Goal: Task Accomplishment & Management: Use online tool/utility

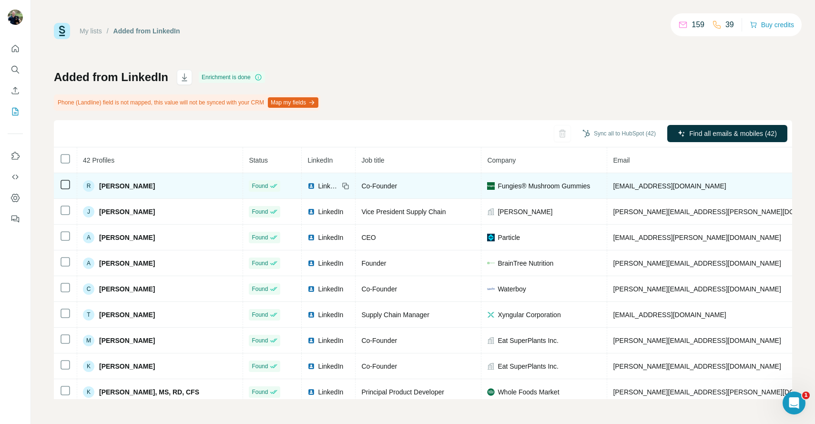
click at [133, 188] on span "[PERSON_NAME]" at bounding box center [127, 186] width 56 height 10
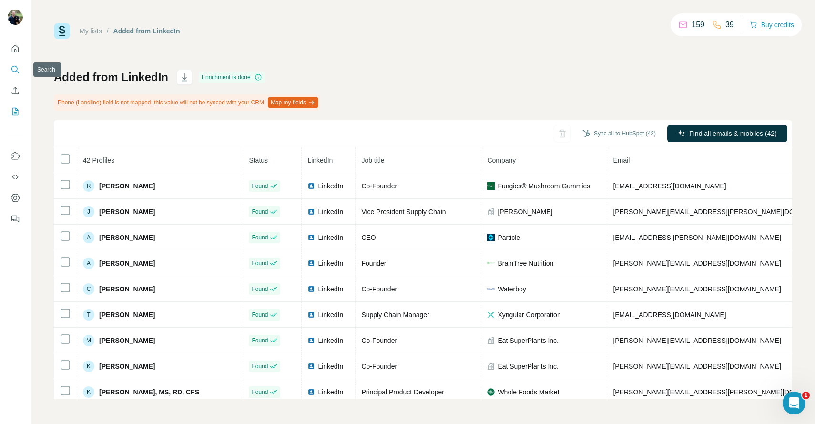
click at [17, 65] on icon "Search" at bounding box center [15, 70] width 10 height 10
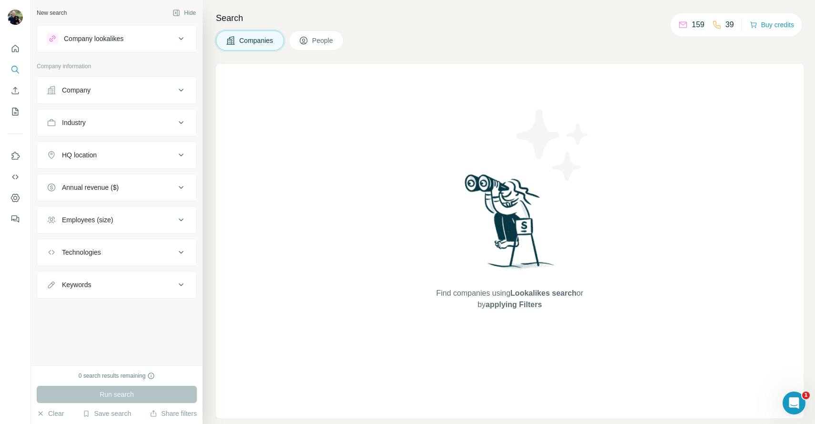
click at [170, 89] on div "Company" at bounding box center [111, 90] width 129 height 10
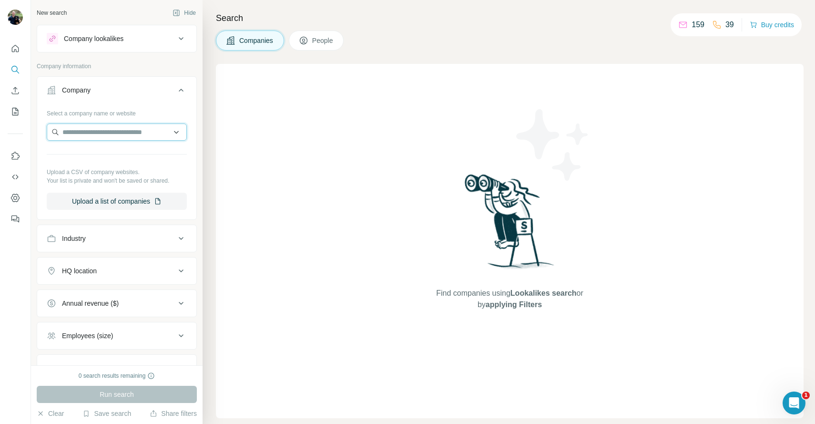
click at [110, 137] on input "text" at bounding box center [117, 131] width 140 height 17
type input "**********"
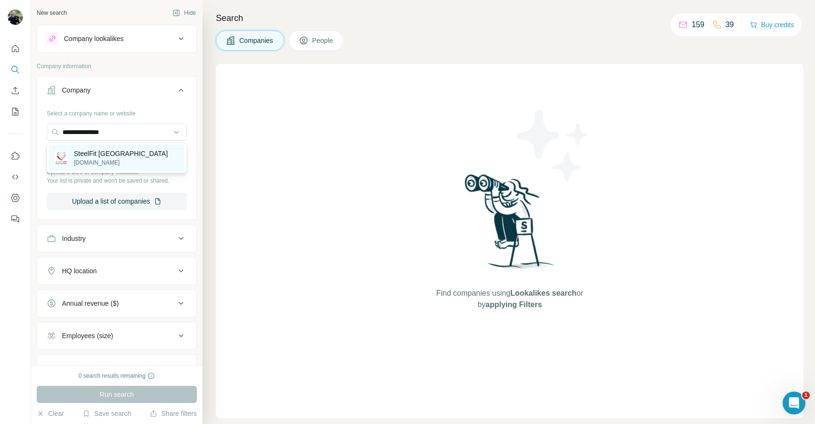
click at [117, 157] on div "SteelFit USA [DOMAIN_NAME]" at bounding box center [116, 158] width 135 height 26
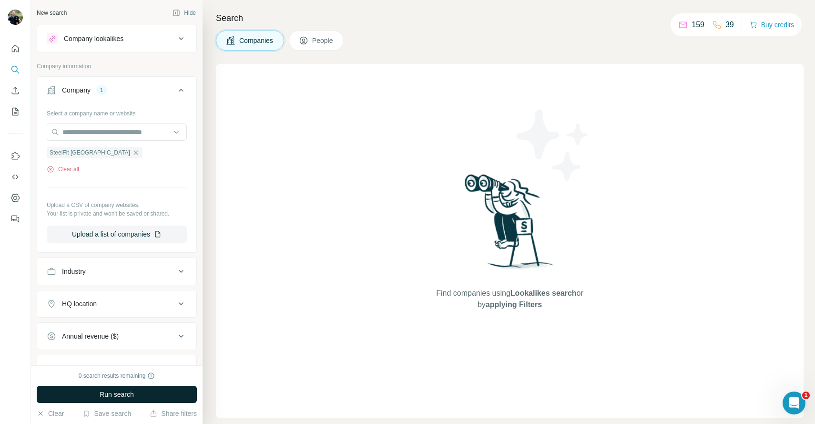
click at [110, 392] on span "Run search" at bounding box center [117, 395] width 34 height 10
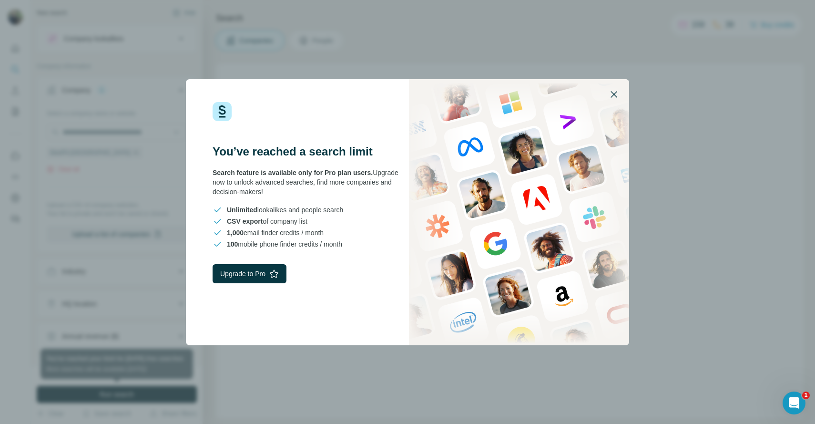
click at [614, 96] on icon "button" at bounding box center [613, 94] width 11 height 11
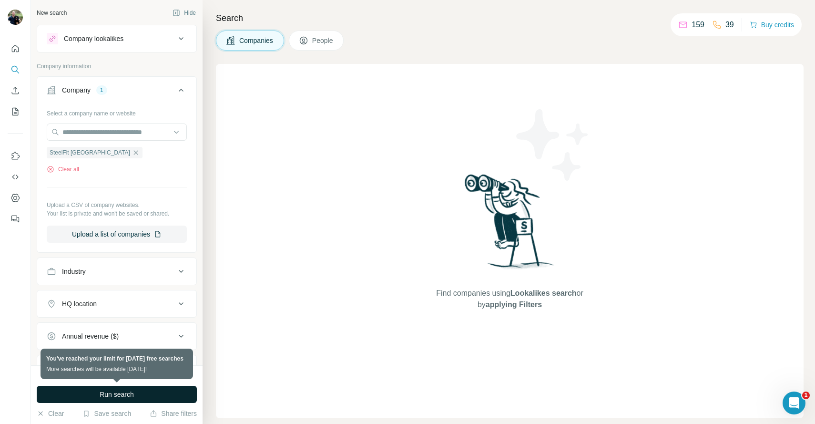
click at [308, 38] on icon at bounding box center [304, 41] width 10 height 10
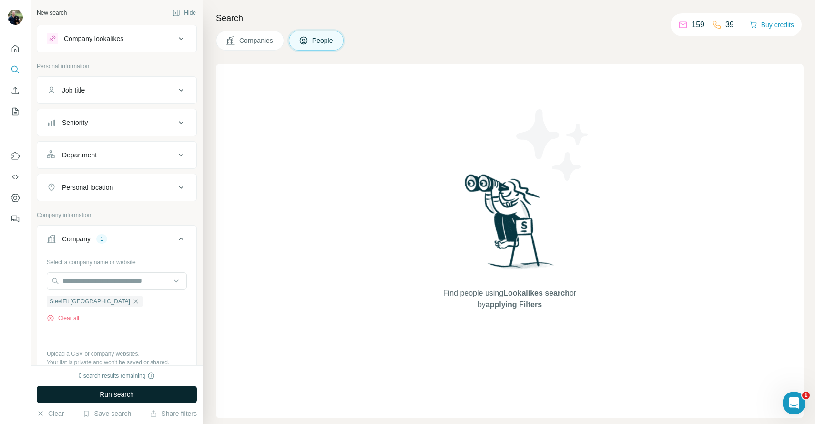
click at [124, 388] on button "Run search" at bounding box center [117, 394] width 160 height 17
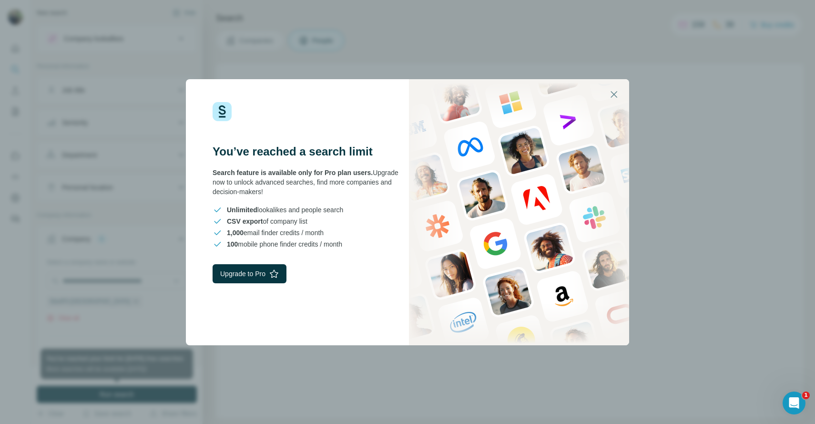
click at [618, 91] on icon "button" at bounding box center [613, 94] width 11 height 11
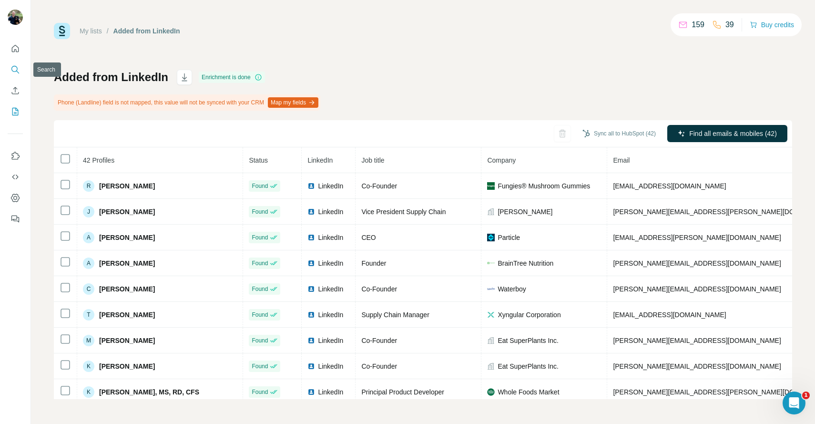
click at [16, 65] on icon "Search" at bounding box center [15, 70] width 10 height 10
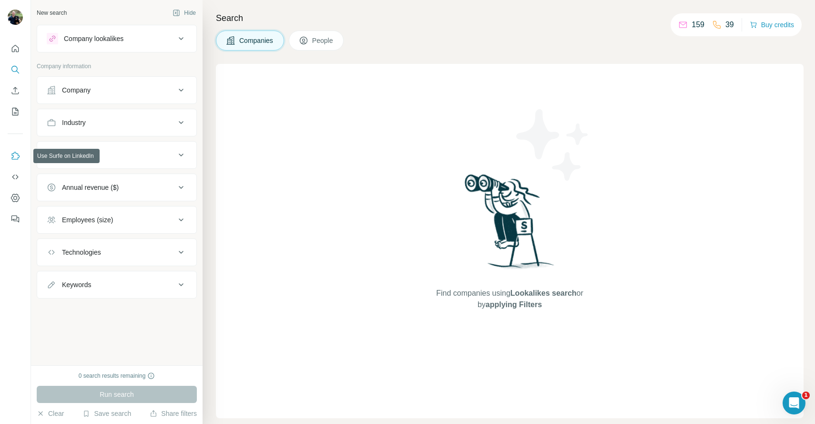
click at [15, 159] on icon "Use Surfe on LinkedIn" at bounding box center [16, 156] width 8 height 8
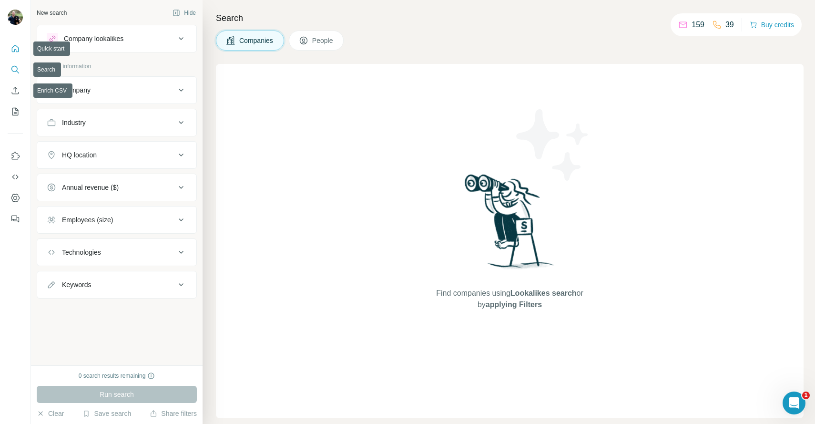
click at [15, 44] on icon "Quick start" at bounding box center [15, 49] width 10 height 10
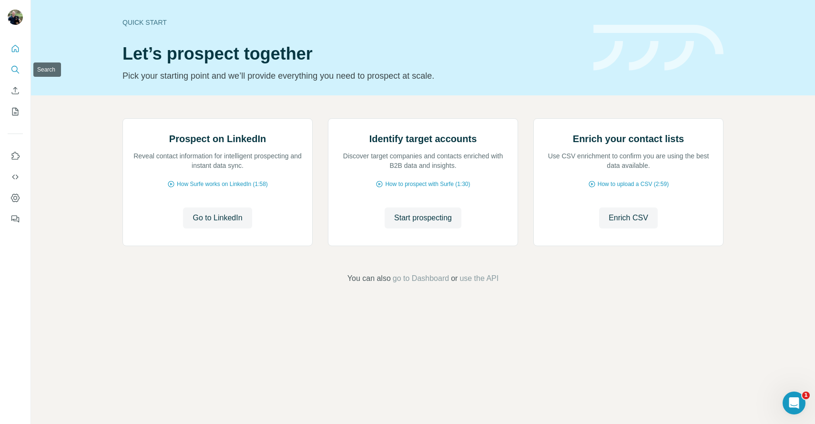
click at [16, 76] on button "Search" at bounding box center [15, 69] width 15 height 17
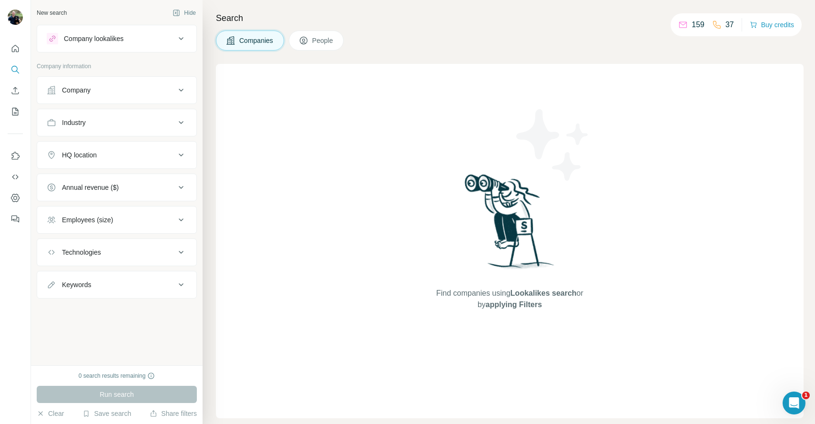
click at [315, 47] on button "People" at bounding box center [316, 41] width 55 height 20
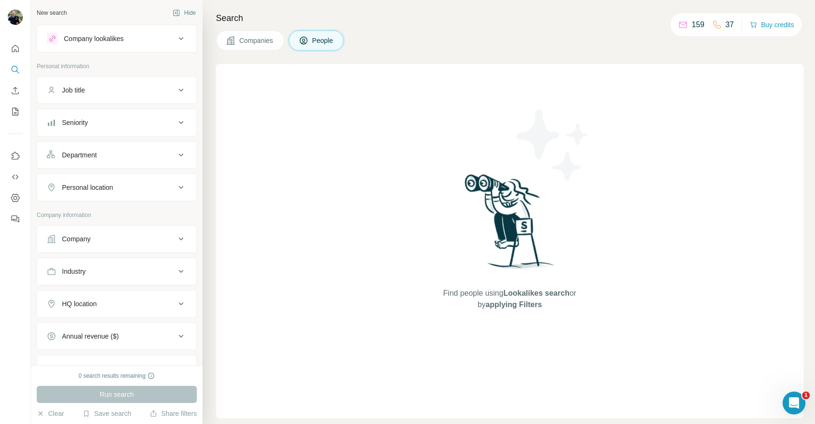
click at [318, 40] on span "People" at bounding box center [323, 41] width 22 height 10
click at [15, 109] on icon "My lists" at bounding box center [16, 111] width 5 height 6
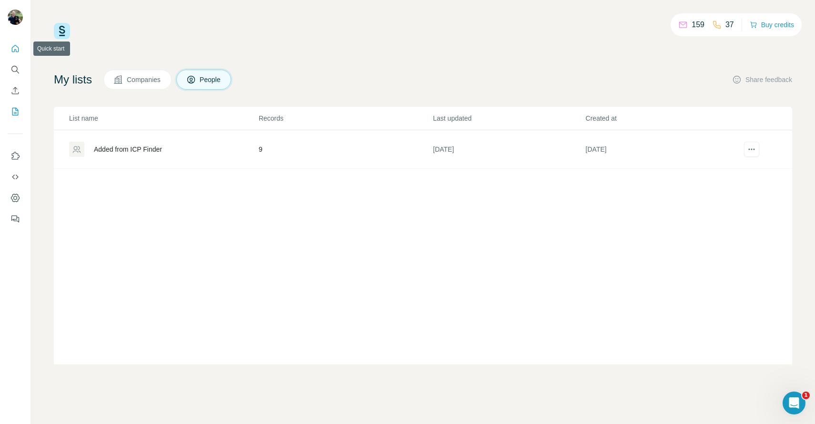
click at [14, 56] on button "Quick start" at bounding box center [15, 48] width 15 height 17
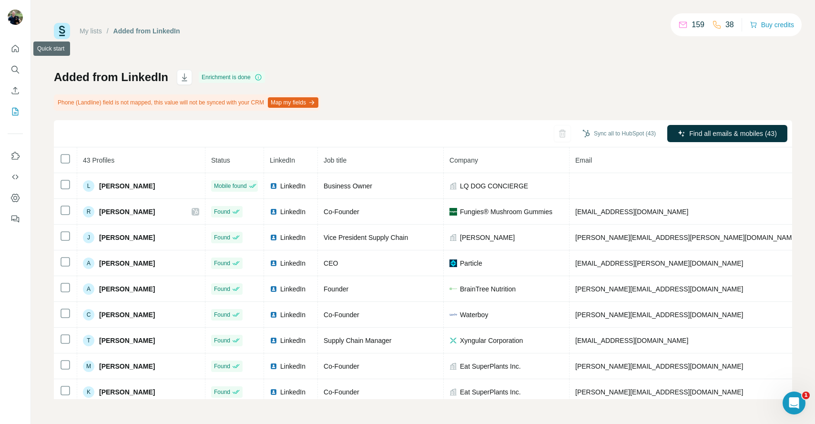
click at [14, 61] on button "Search" at bounding box center [15, 69] width 15 height 17
click at [15, 66] on icon "Search" at bounding box center [14, 69] width 6 height 6
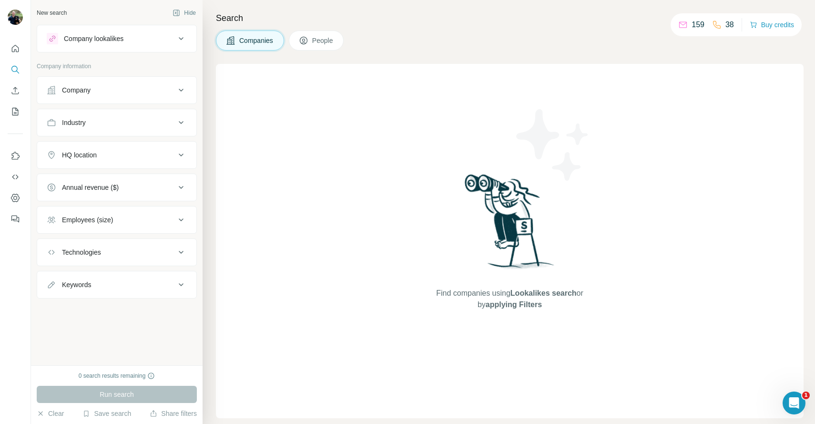
click at [132, 91] on div "Company" at bounding box center [111, 90] width 129 height 10
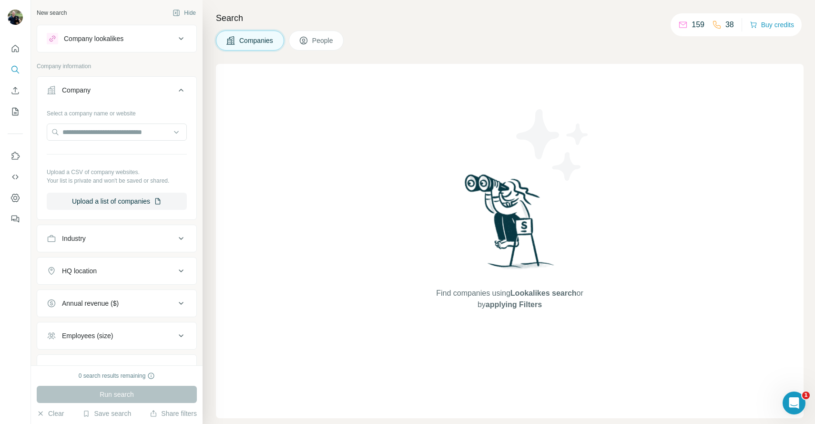
click at [133, 89] on div "Company" at bounding box center [111, 90] width 129 height 10
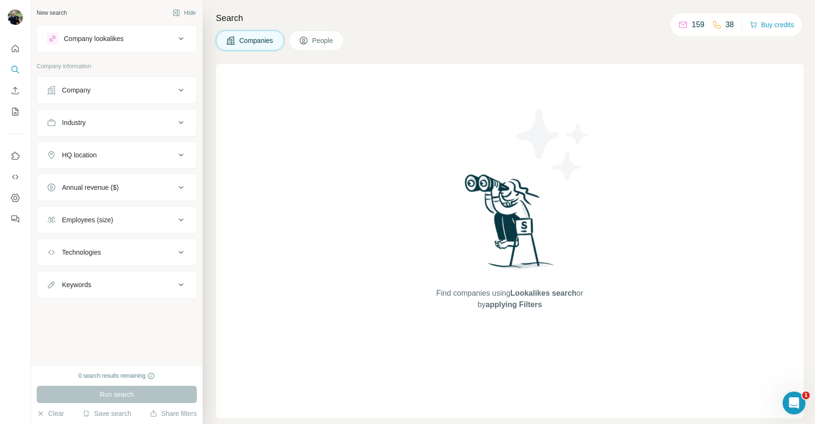
click at [143, 91] on div "Company" at bounding box center [111, 90] width 129 height 10
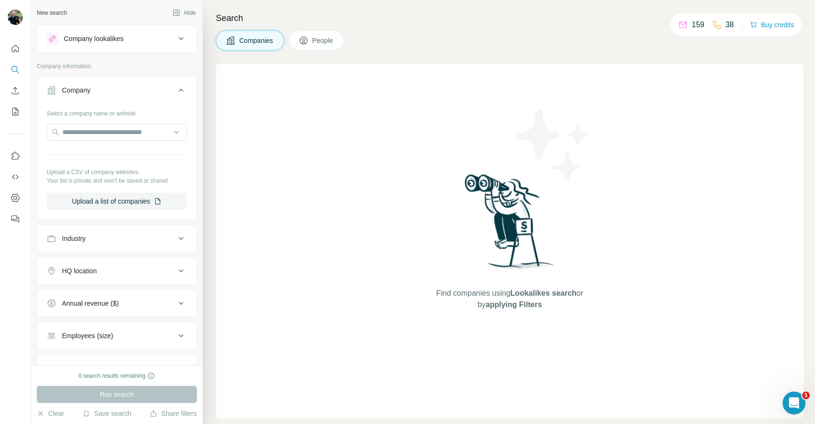
click at [184, 92] on icon at bounding box center [180, 89] width 11 height 11
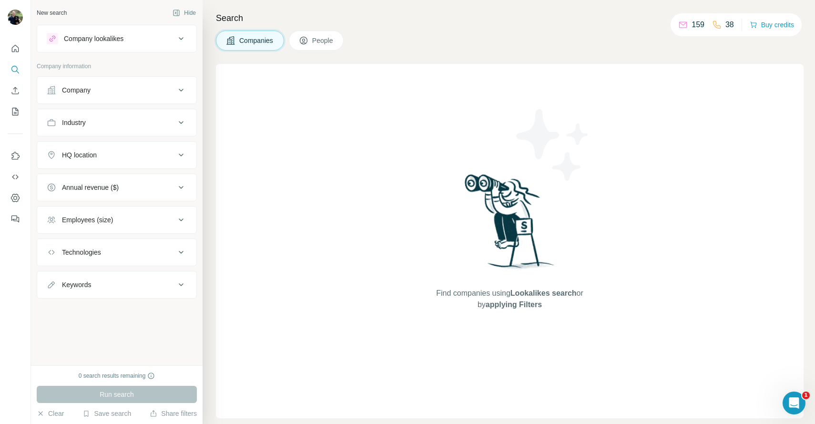
click at [320, 41] on span "People" at bounding box center [323, 41] width 22 height 10
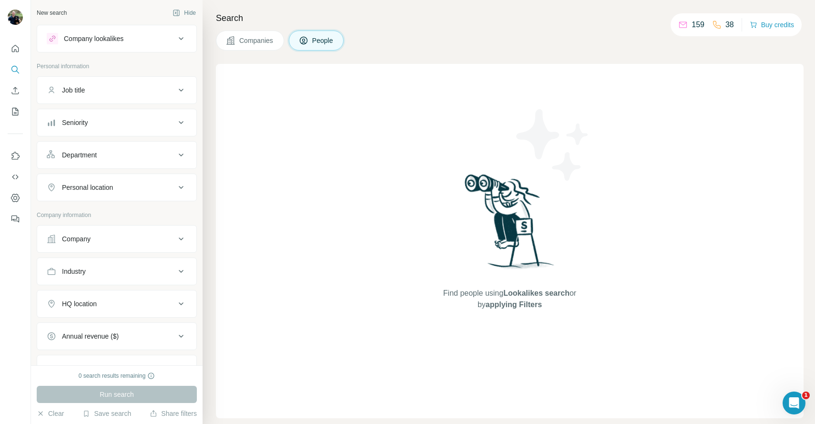
click at [177, 44] on icon at bounding box center [180, 38] width 11 height 11
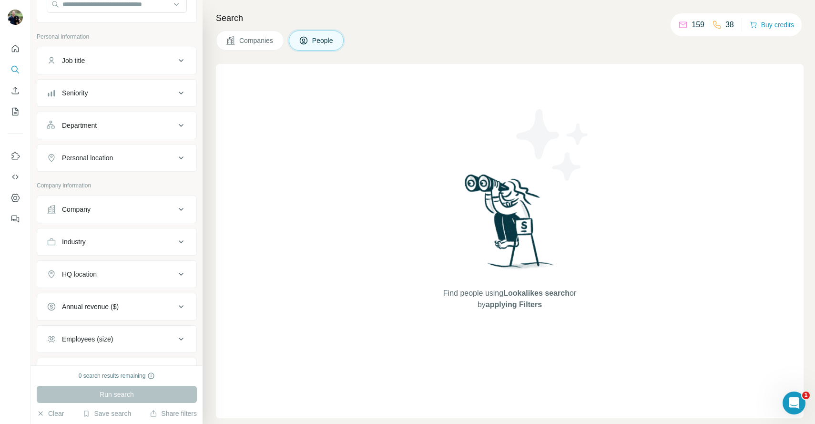
click at [148, 202] on button "Company" at bounding box center [116, 209] width 159 height 23
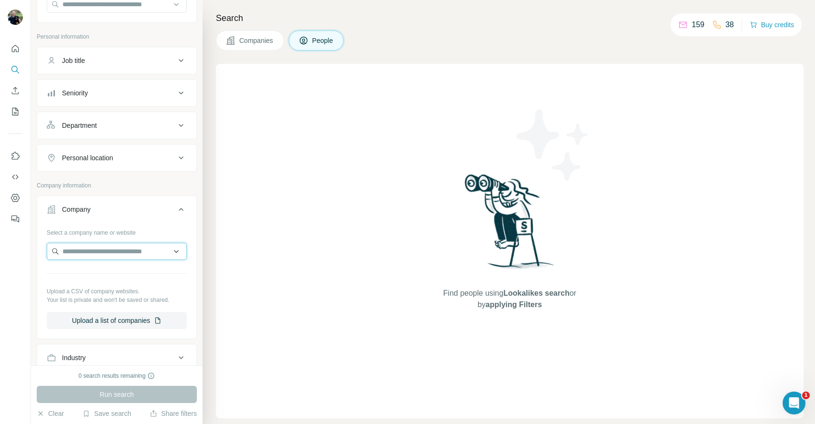
click at [130, 248] on input "text" at bounding box center [117, 251] width 140 height 17
type input "**********"
click at [168, 217] on button "Company" at bounding box center [116, 211] width 159 height 27
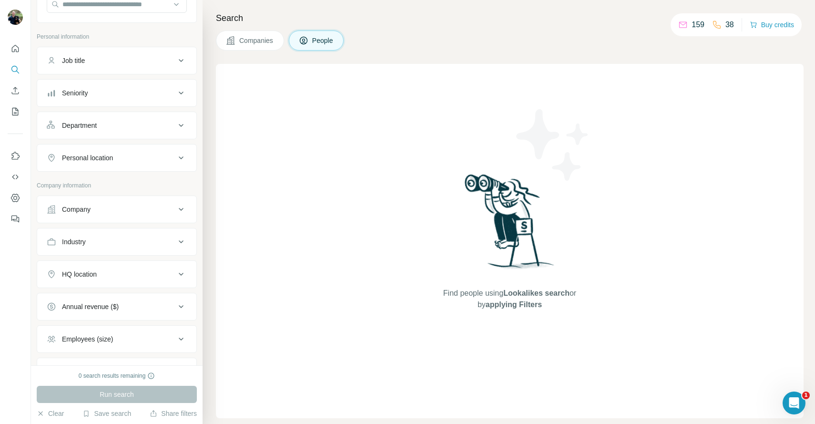
click at [158, 213] on div "Company" at bounding box center [111, 210] width 129 height 10
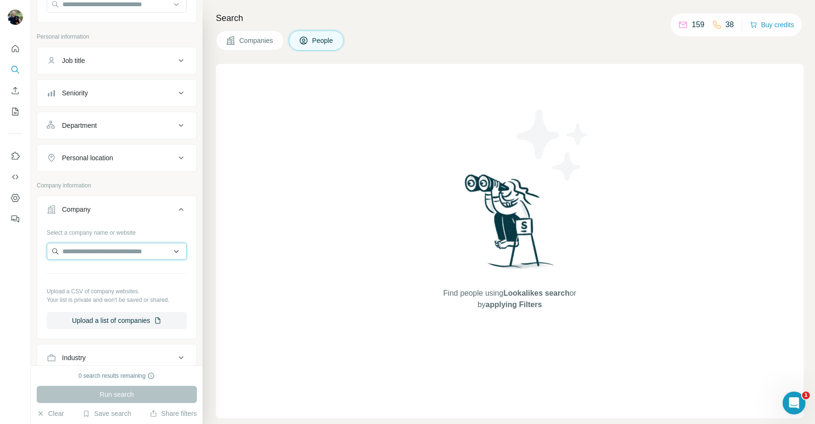
click at [137, 246] on input "text" at bounding box center [117, 251] width 140 height 17
type input "**********"
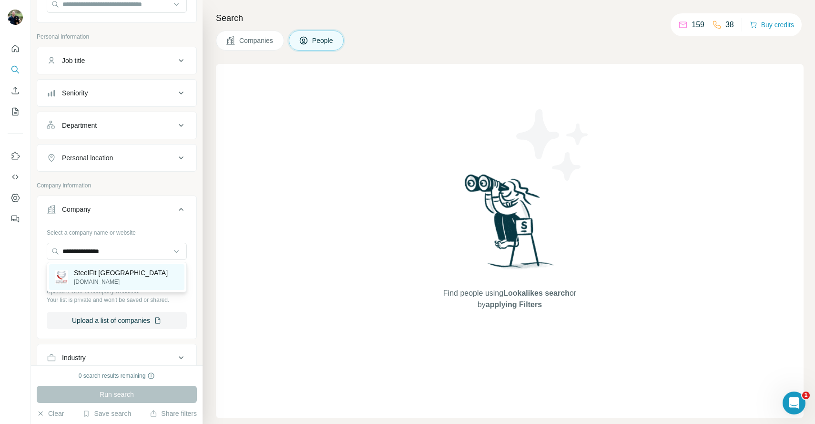
click at [117, 274] on div "SteelFit USA [DOMAIN_NAME]" at bounding box center [116, 277] width 135 height 26
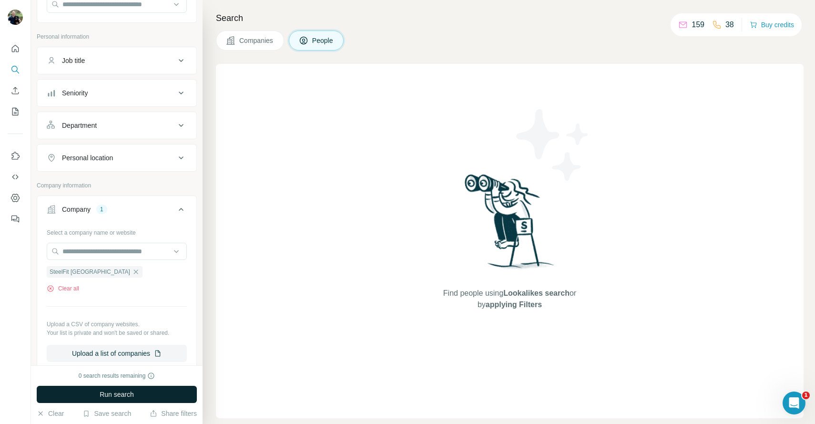
click at [126, 394] on span "Run search" at bounding box center [117, 395] width 34 height 10
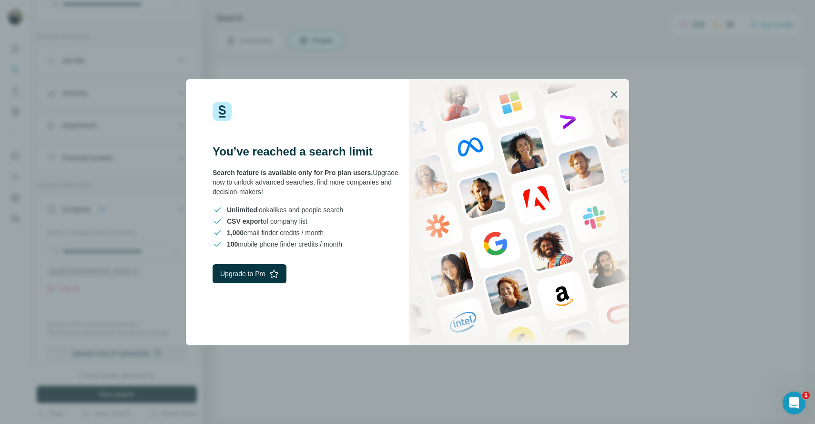
click at [615, 97] on icon "button" at bounding box center [613, 94] width 11 height 11
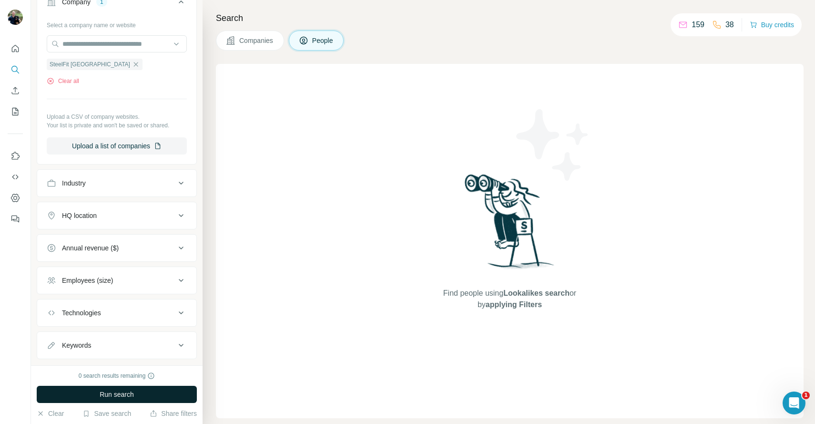
scroll to position [400, 0]
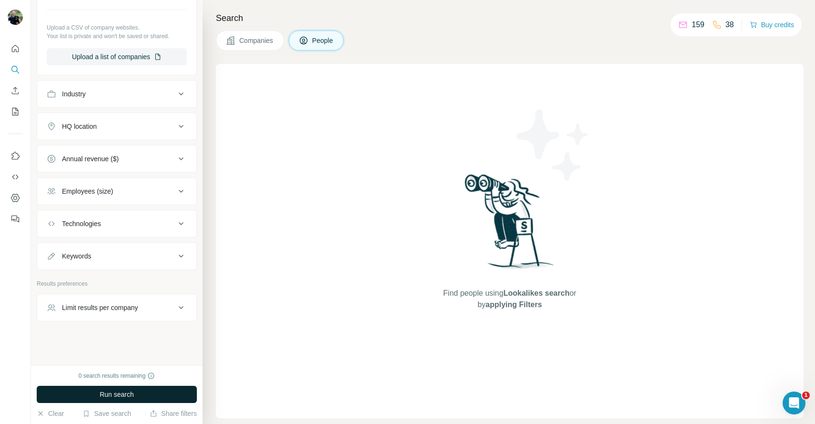
click at [174, 304] on div "Limit results per company" at bounding box center [111, 308] width 129 height 10
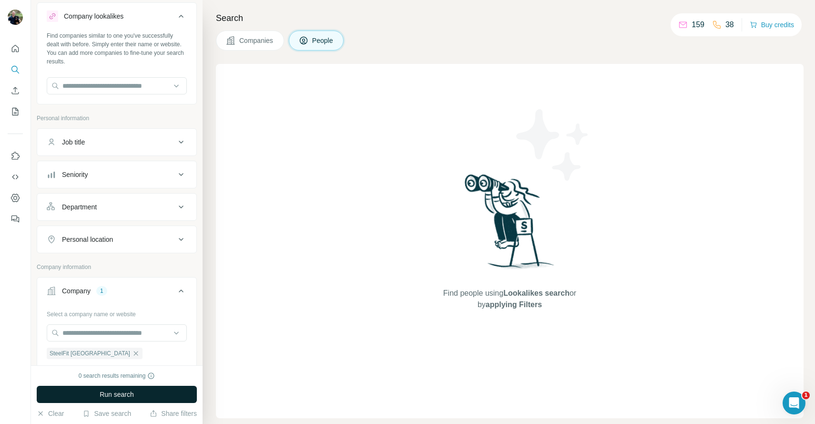
scroll to position [0, 0]
